Goal: Communication & Community: Share content

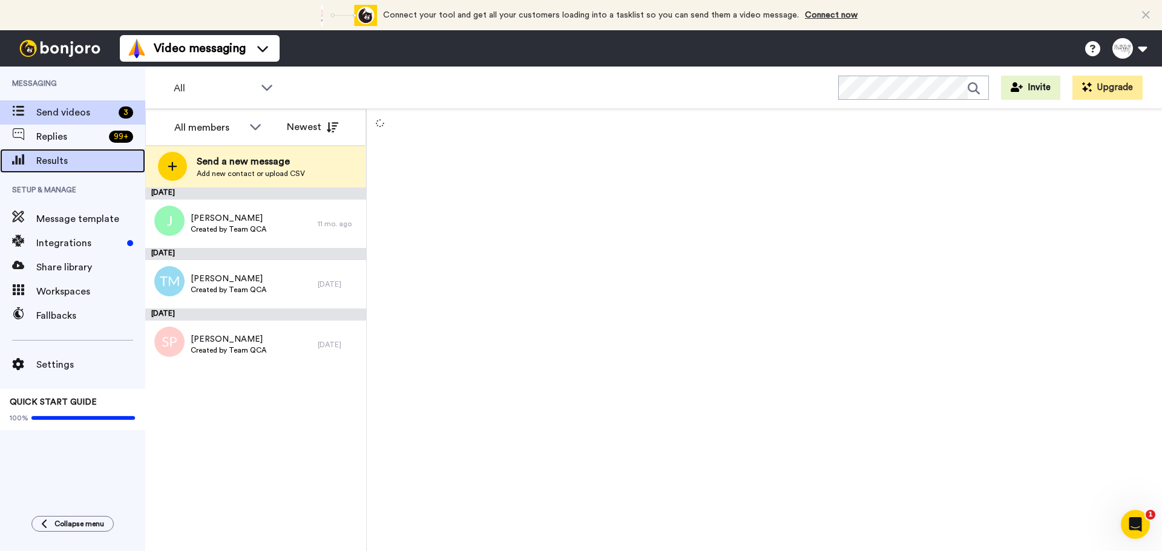
click at [56, 163] on span "Results" at bounding box center [90, 161] width 109 height 15
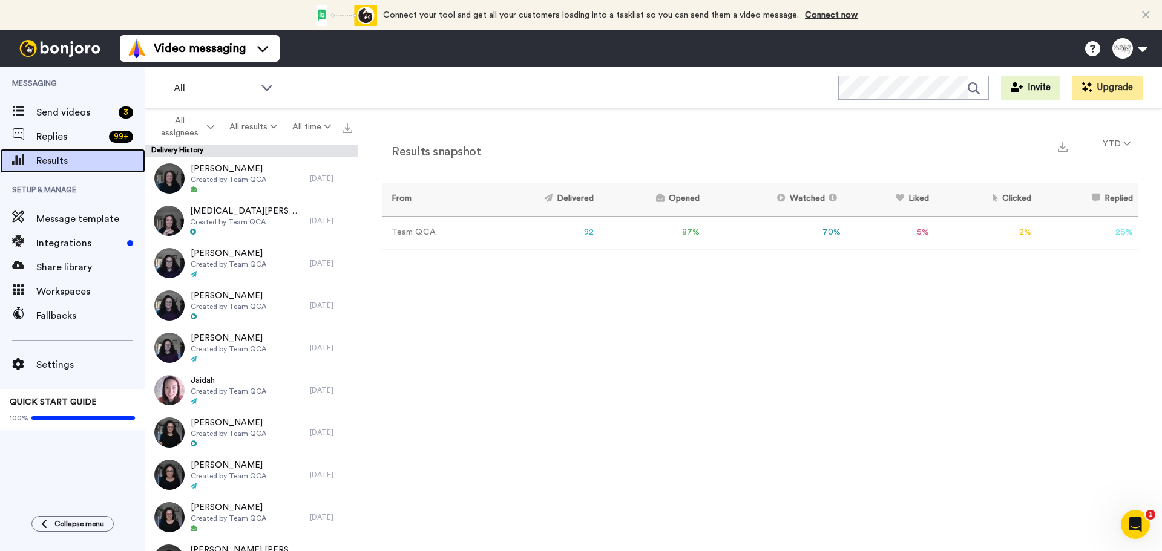
click at [67, 164] on span "Results" at bounding box center [90, 161] width 109 height 15
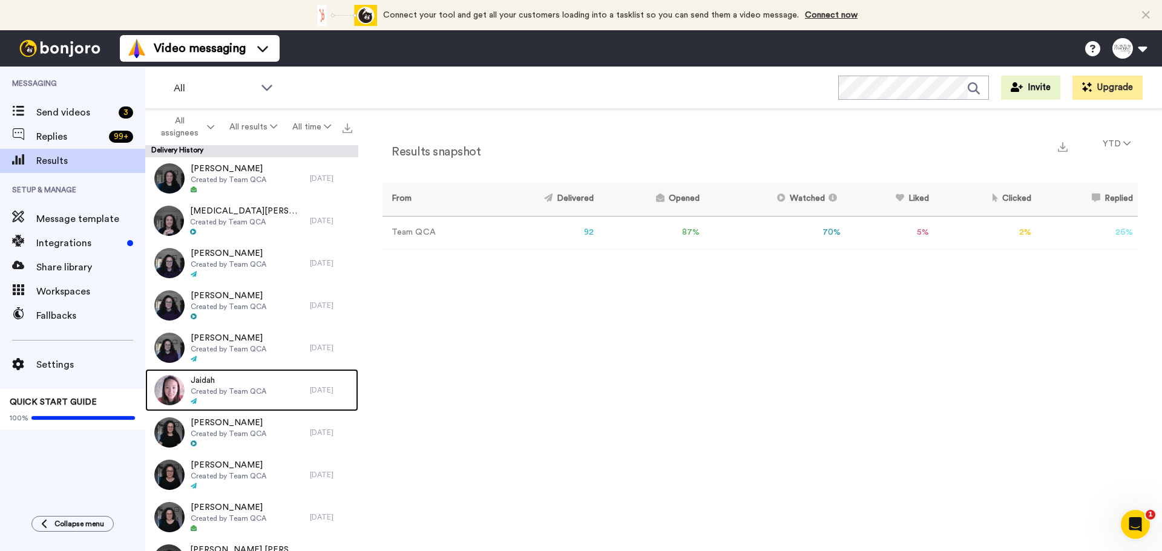
click at [249, 387] on span "Created by Team QCA" at bounding box center [229, 392] width 76 height 10
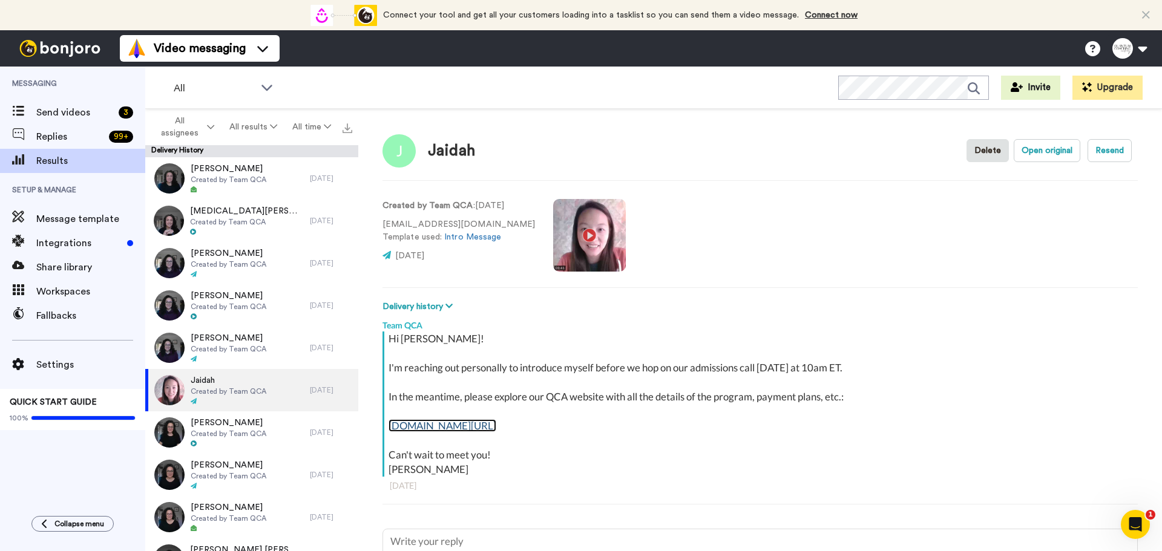
click at [485, 420] on link "www.quantumcoachco.com/qca" at bounding box center [442, 425] width 108 height 13
type textarea "x"
click at [73, 102] on div "Send videos 3" at bounding box center [72, 112] width 145 height 24
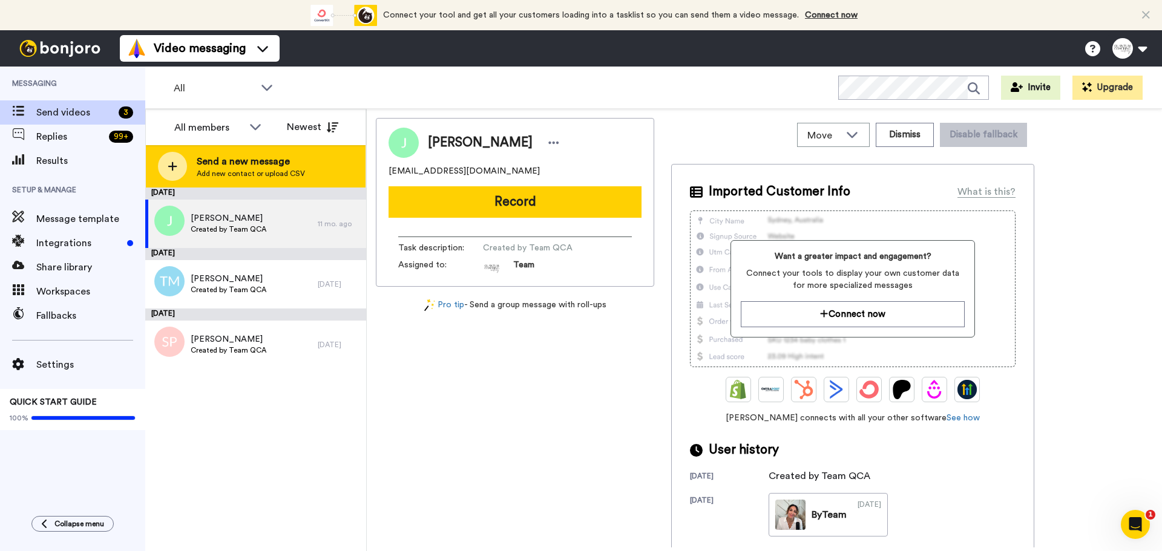
click at [205, 158] on span "Send a new message" at bounding box center [251, 161] width 108 height 15
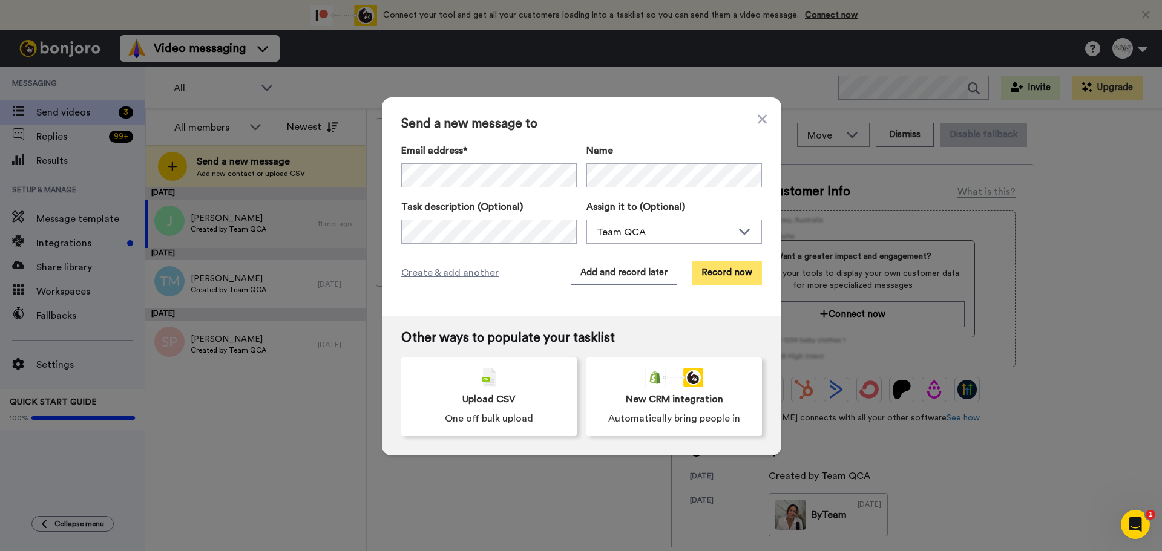
click at [713, 278] on button "Record now" at bounding box center [726, 273] width 70 height 24
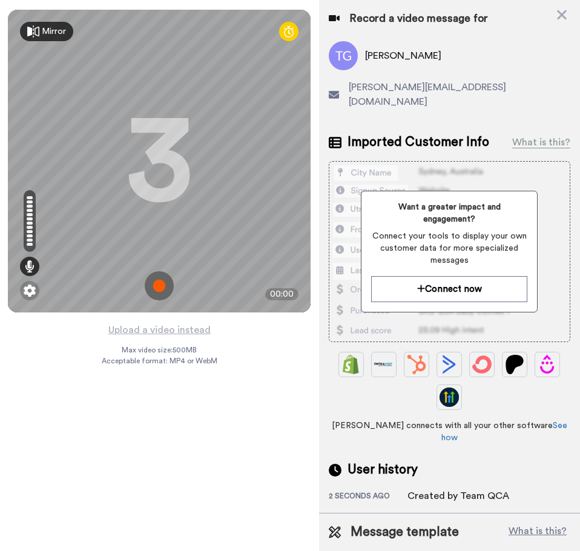
click at [140, 498] on div "Upload a video instead Max video size: 500 MB Acceptable format: MP4 or WebM" at bounding box center [160, 429] width 116 height 214
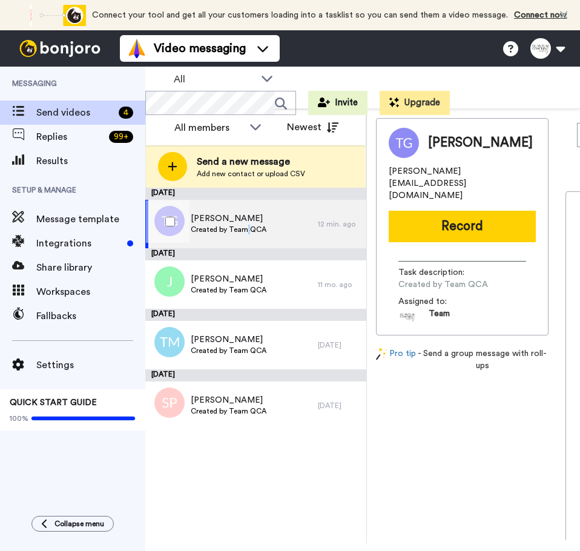
click at [246, 235] on div "Tara Golino Created by Team QCA" at bounding box center [231, 224] width 172 height 48
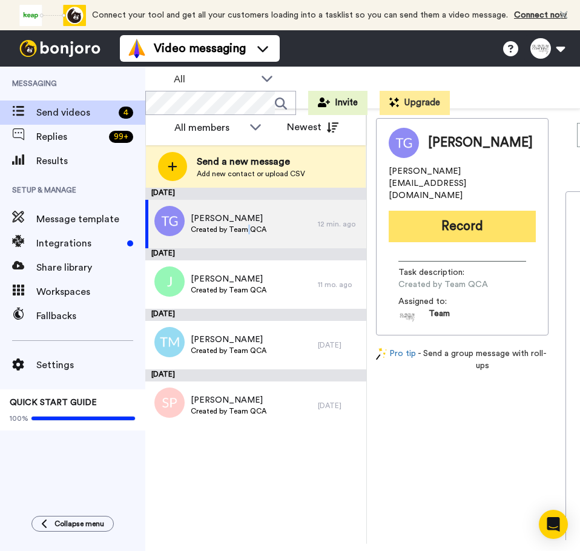
click at [430, 220] on button "Record" at bounding box center [461, 226] width 147 height 31
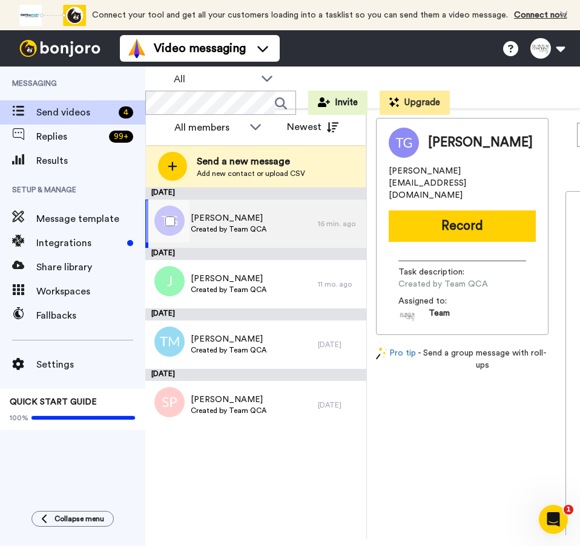
click at [243, 219] on span "[PERSON_NAME]" at bounding box center [229, 218] width 76 height 12
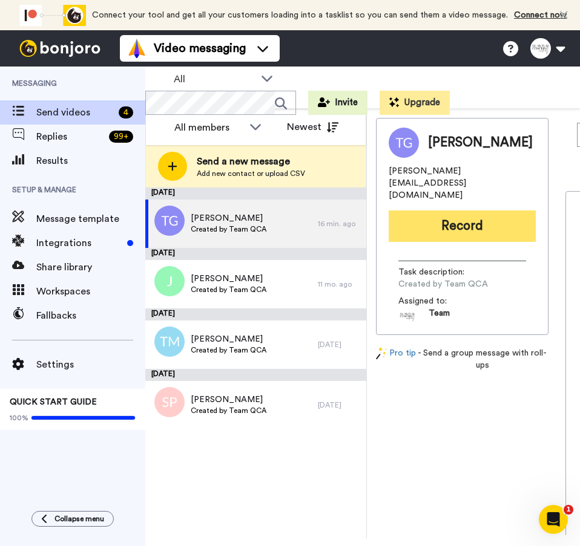
click at [427, 212] on button "Record" at bounding box center [461, 226] width 147 height 31
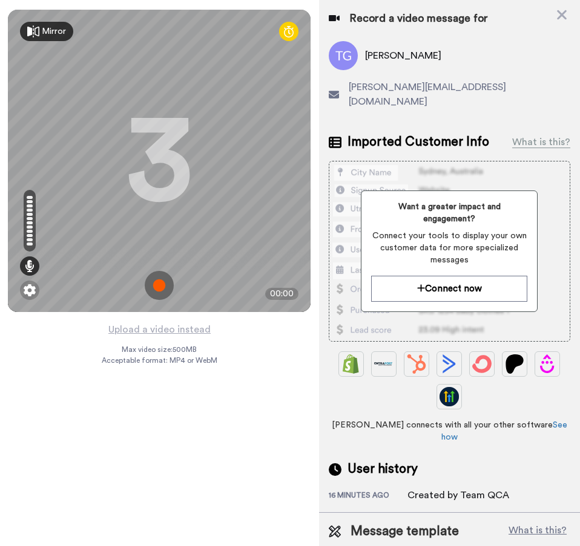
click at [155, 284] on img at bounding box center [159, 285] width 29 height 29
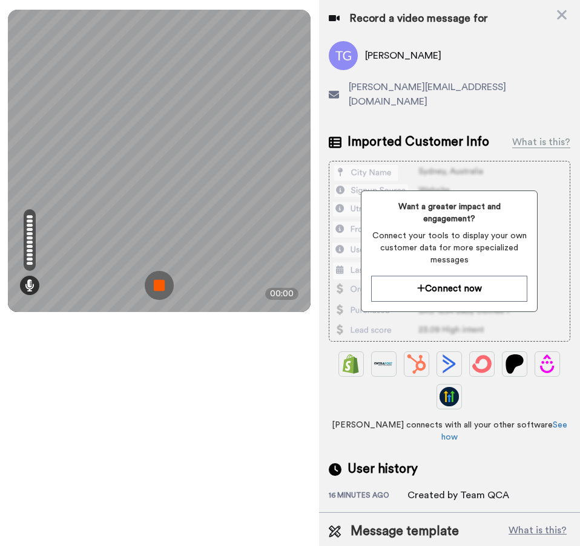
click at [152, 279] on img at bounding box center [159, 285] width 29 height 29
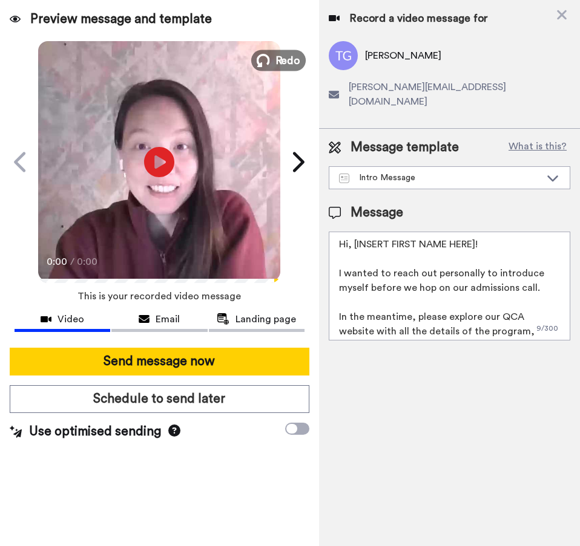
click at [289, 53] on span "Redo" at bounding box center [287, 60] width 25 height 16
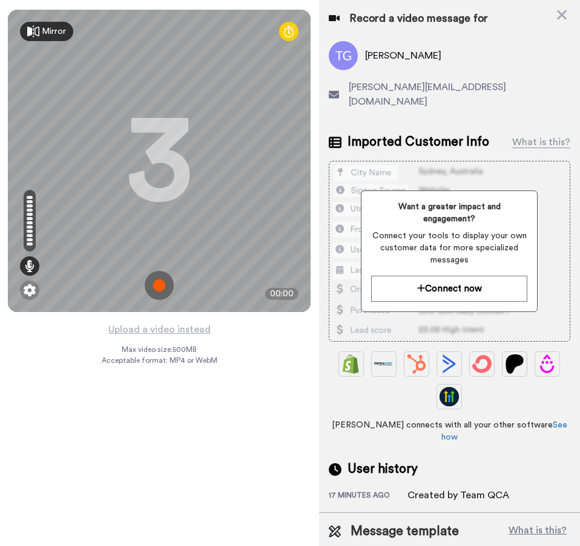
click at [154, 278] on img at bounding box center [159, 285] width 29 height 29
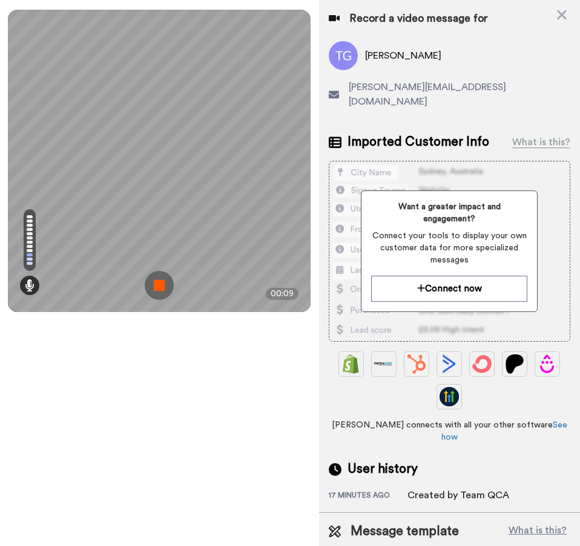
click at [158, 279] on img at bounding box center [159, 285] width 29 height 29
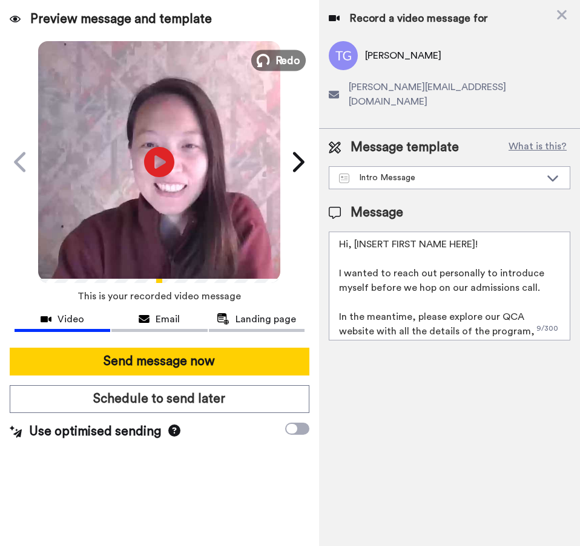
click at [276, 59] on span "Redo" at bounding box center [287, 60] width 25 height 16
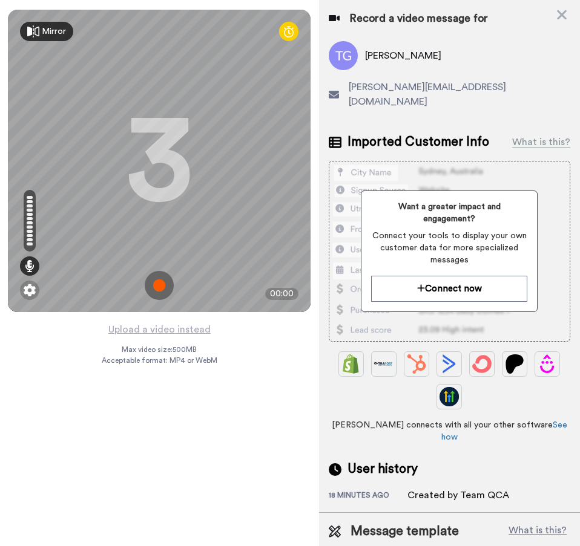
click at [158, 275] on img at bounding box center [159, 285] width 29 height 29
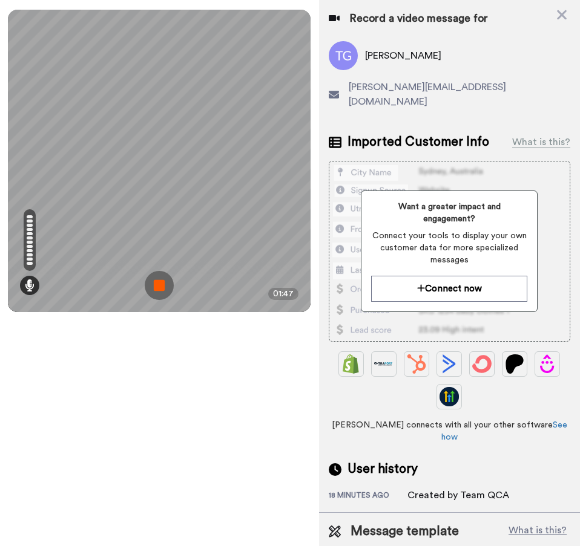
click at [151, 292] on img at bounding box center [159, 285] width 29 height 29
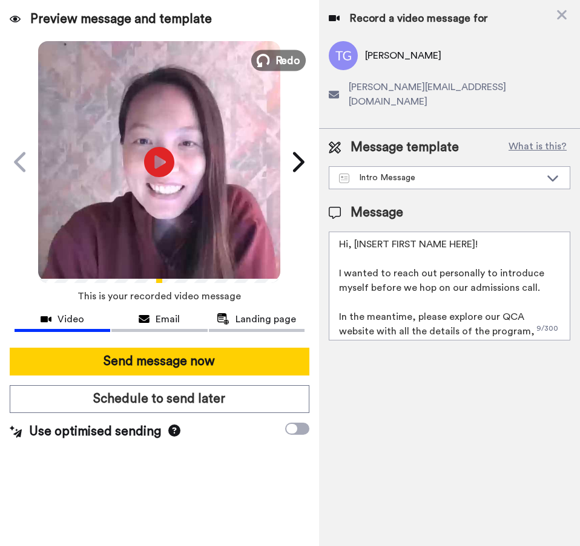
click at [275, 65] on button "Redo" at bounding box center [278, 60] width 54 height 21
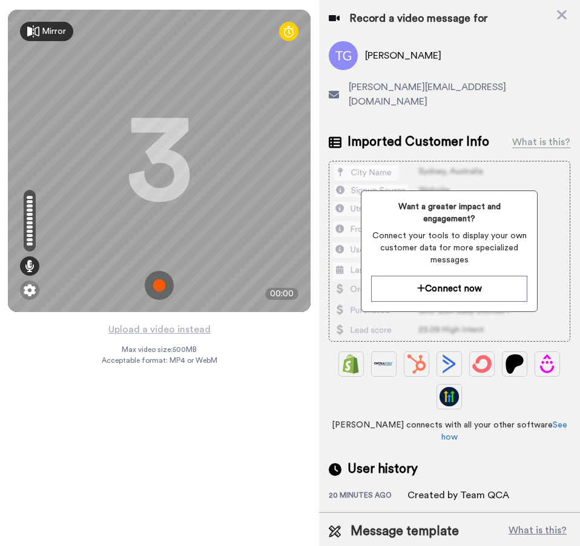
click at [156, 289] on img at bounding box center [159, 285] width 29 height 29
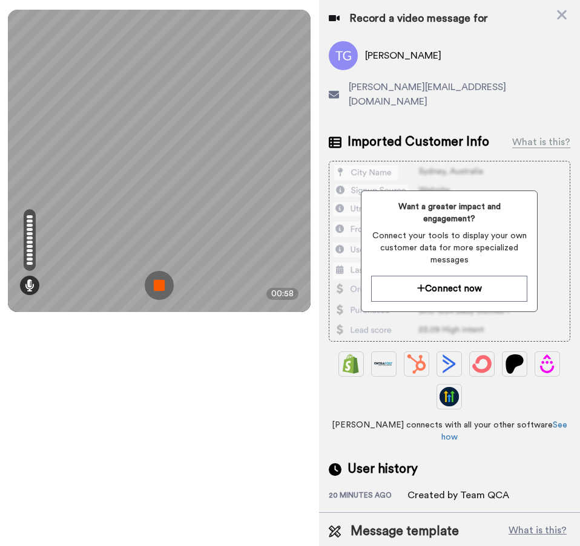
click at [158, 299] on img at bounding box center [159, 285] width 29 height 29
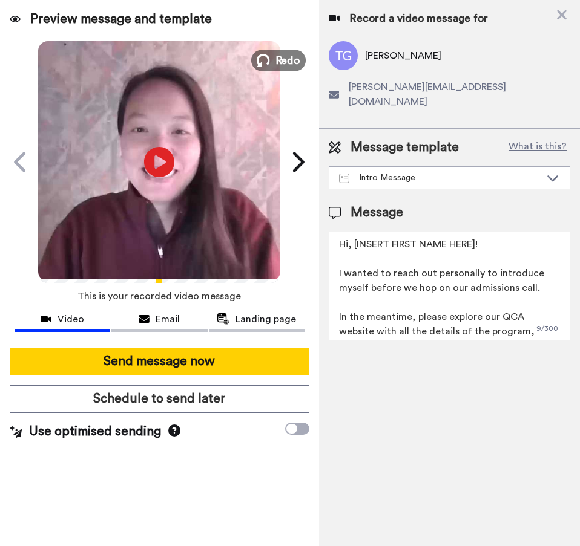
click at [288, 57] on span "Redo" at bounding box center [287, 60] width 25 height 16
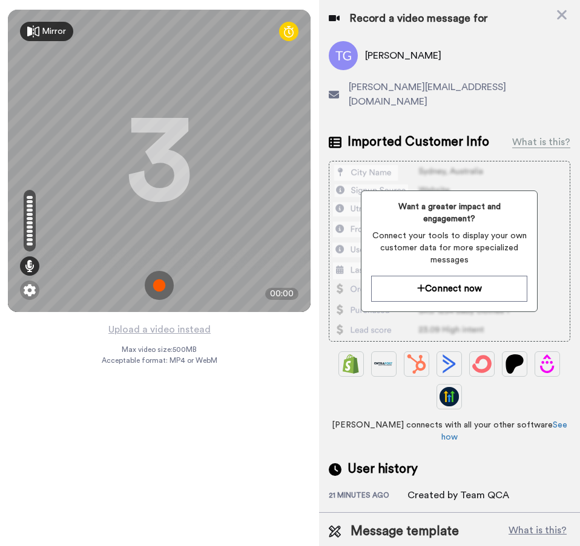
click at [157, 285] on img at bounding box center [159, 285] width 29 height 29
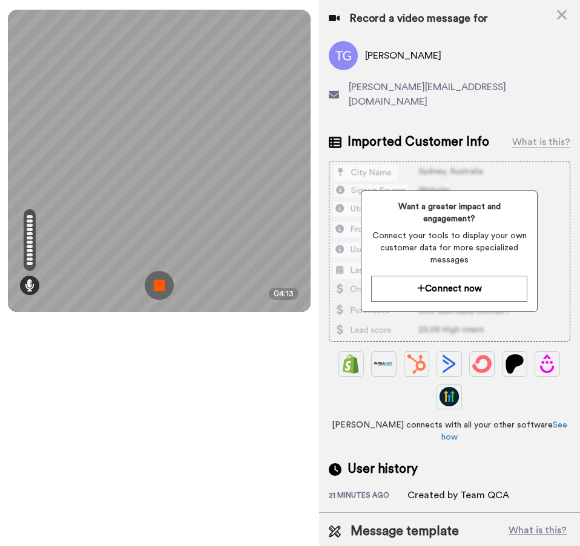
click at [158, 293] on img at bounding box center [159, 285] width 29 height 29
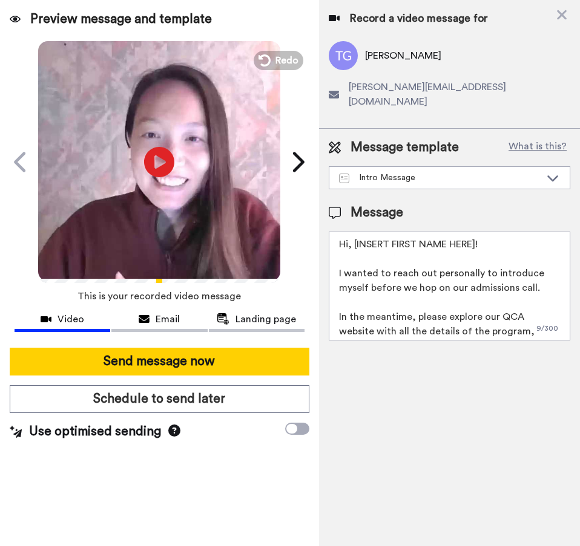
drag, startPoint x: 350, startPoint y: 231, endPoint x: 446, endPoint y: 234, distance: 96.2
click at [350, 232] on textarea "Hi, [INSERT FIRST NAME HERE]! I wanted to reach out personally to introduce mys…" at bounding box center [449, 286] width 241 height 109
click at [349, 234] on textarea "Hi, [INSERT FIRST NAME HERE]! I wanted to reach out personally to introduce mys…" at bounding box center [449, 286] width 241 height 109
click at [540, 276] on textarea "Hi Tara! I wanted to reach out personally to introduce myself before we hop on …" at bounding box center [449, 286] width 241 height 109
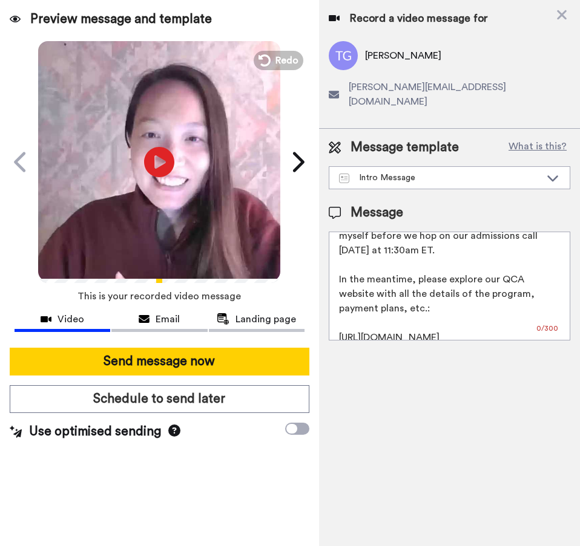
scroll to position [105, 0]
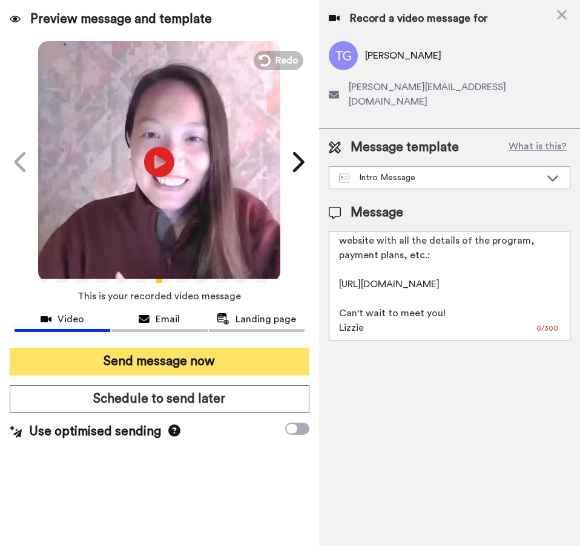
type textarea "Hi Tara! I wanted to reach out personally to introduce myself before we hop on …"
click at [170, 360] on button "Send message now" at bounding box center [159, 362] width 299 height 28
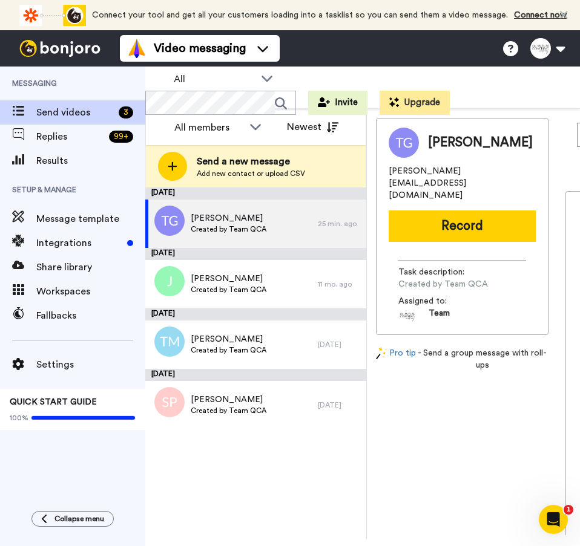
scroll to position [0, 0]
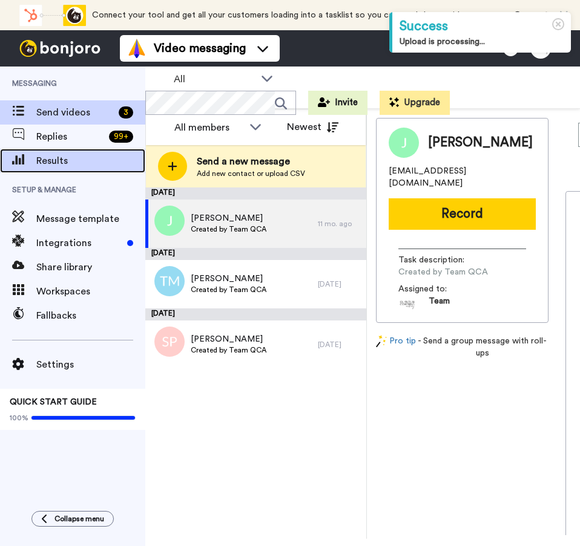
click at [63, 165] on span "Results" at bounding box center [90, 161] width 109 height 15
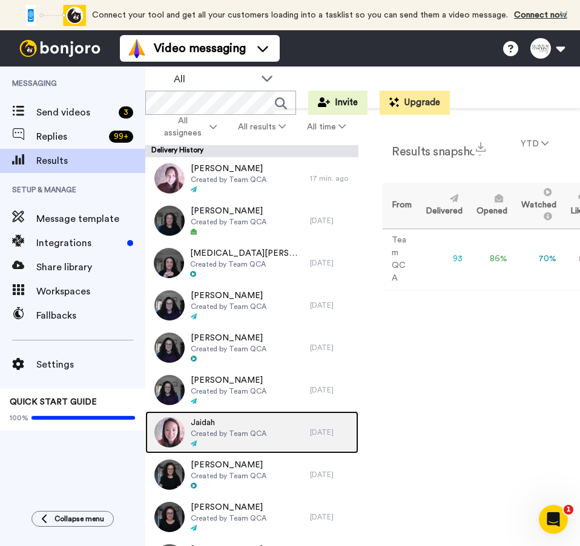
click at [232, 432] on span "Created by Team QCA" at bounding box center [229, 434] width 76 height 10
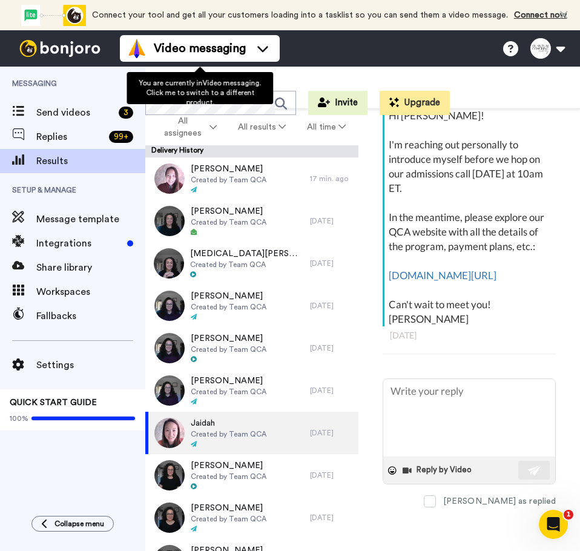
scroll to position [308, 0]
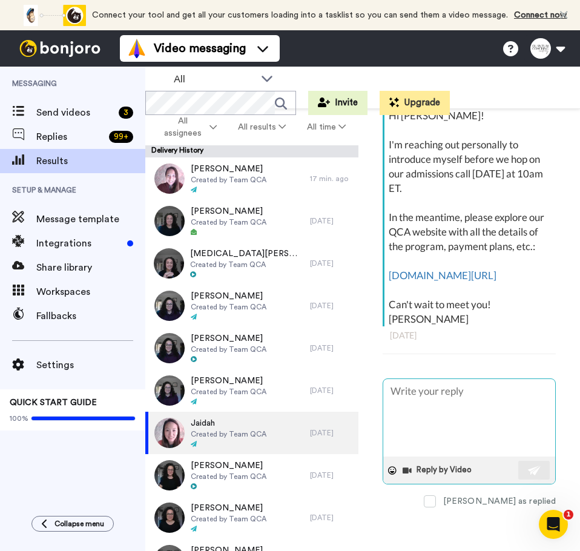
click at [426, 398] on textarea at bounding box center [469, 417] width 172 height 77
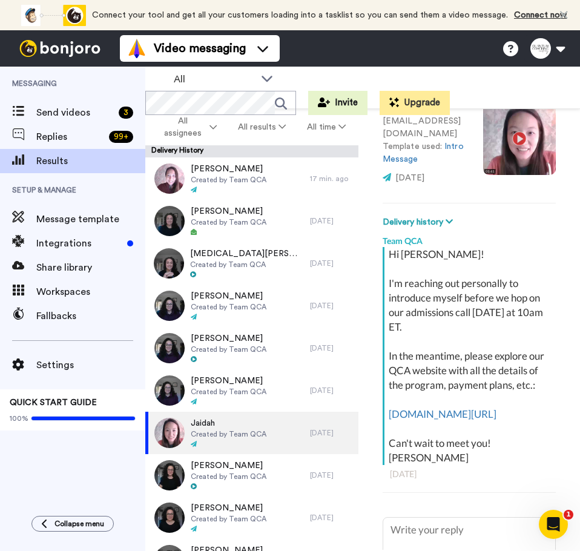
scroll to position [0, 0]
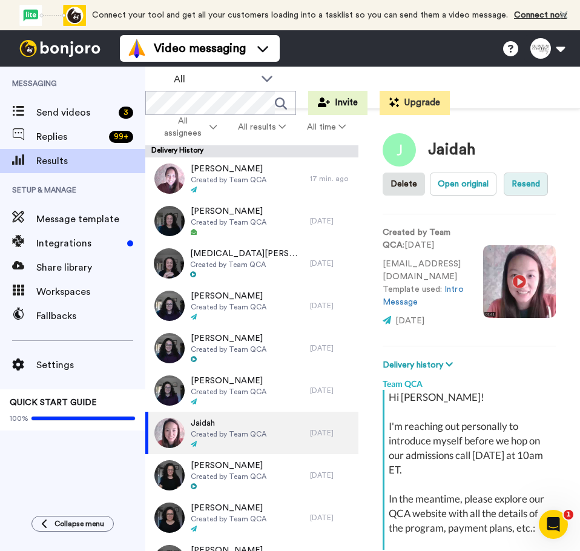
click at [517, 195] on button "Resend" at bounding box center [525, 183] width 44 height 23
type textarea "x"
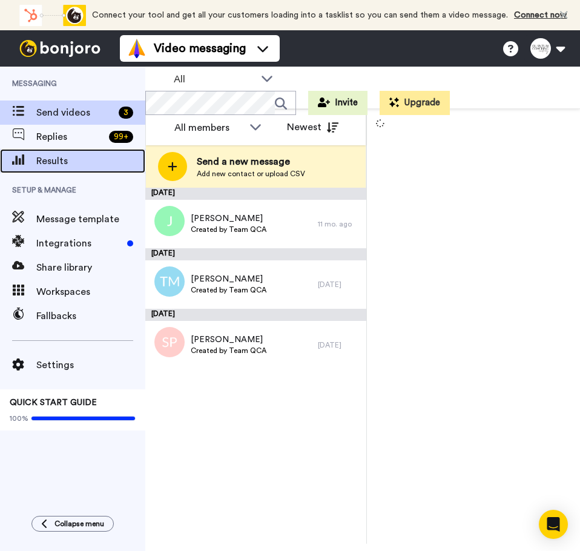
click at [46, 162] on span "Results" at bounding box center [90, 161] width 109 height 15
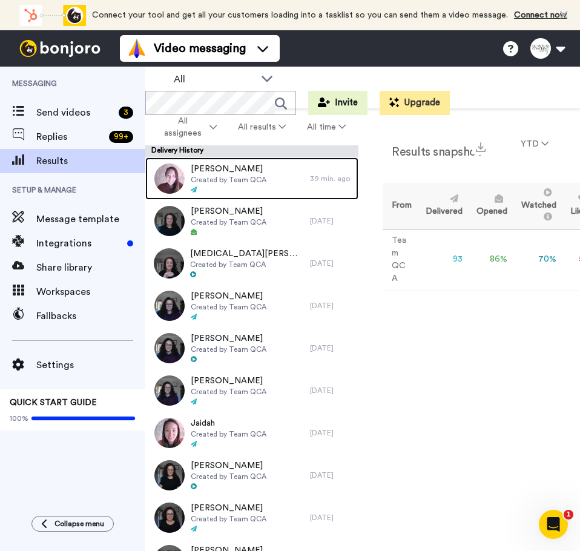
click at [246, 192] on div at bounding box center [229, 190] width 76 height 8
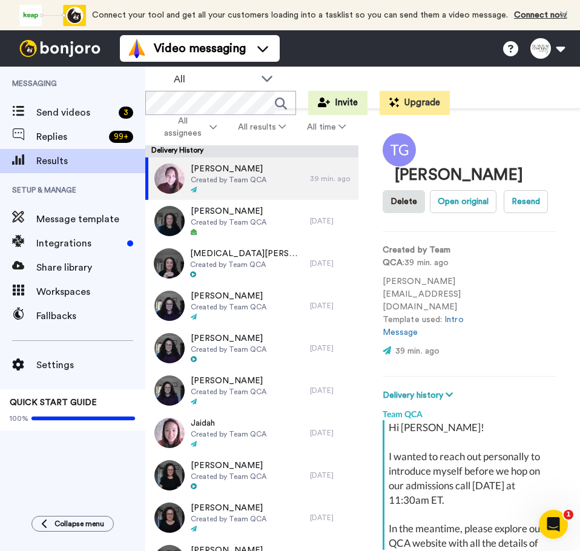
scroll to position [241, 0]
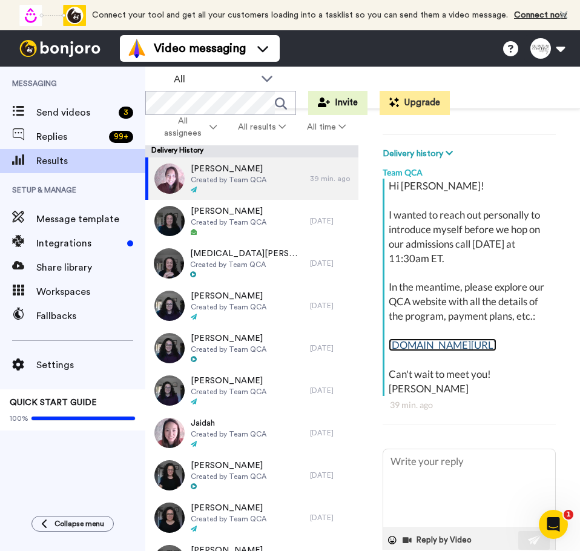
click at [464, 344] on link "[DOMAIN_NAME][URL]" at bounding box center [442, 344] width 108 height 13
type textarea "x"
